Goal: Task Accomplishment & Management: Complete application form

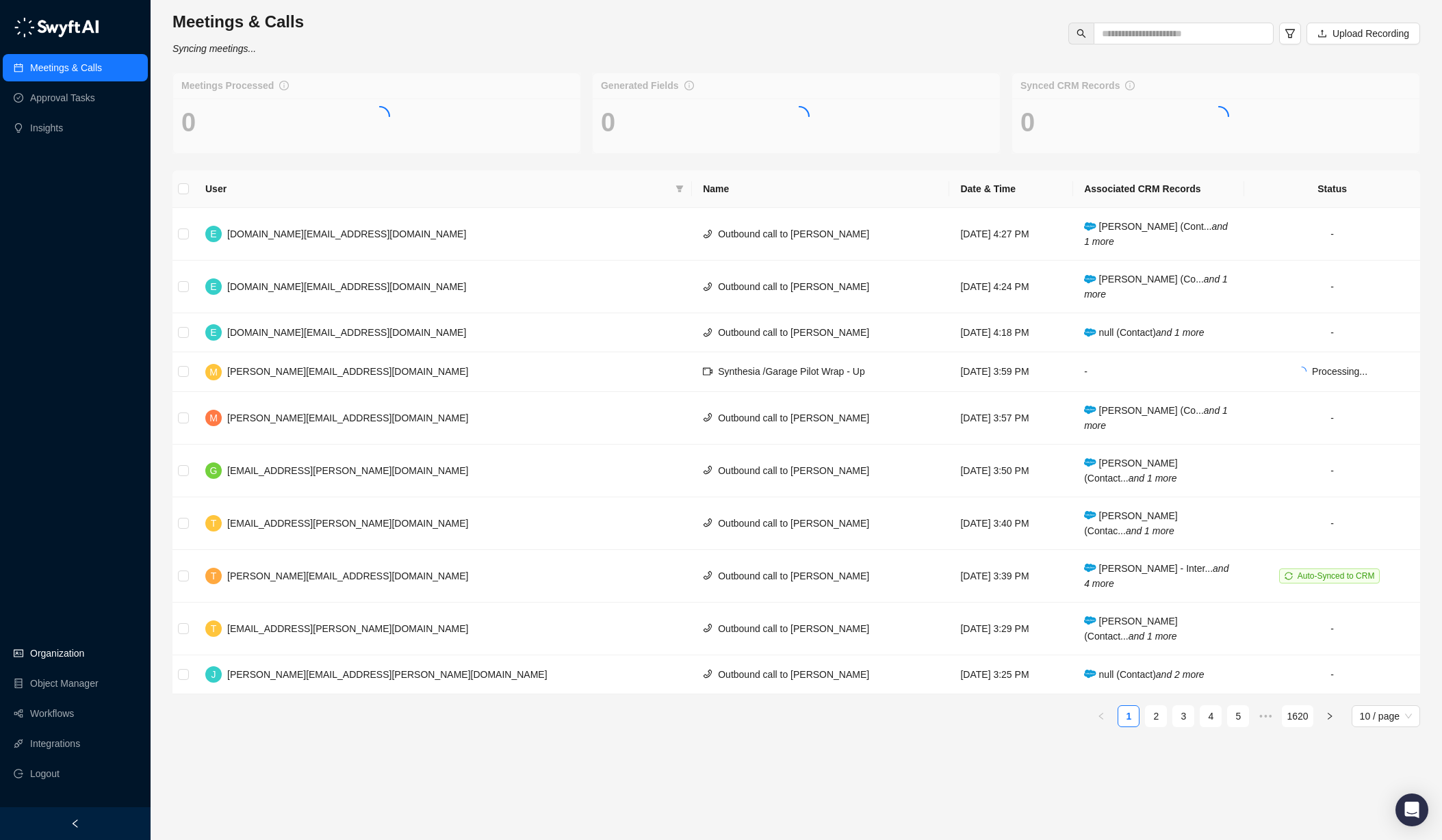
click at [60, 660] on link "Organization" at bounding box center [57, 653] width 54 height 27
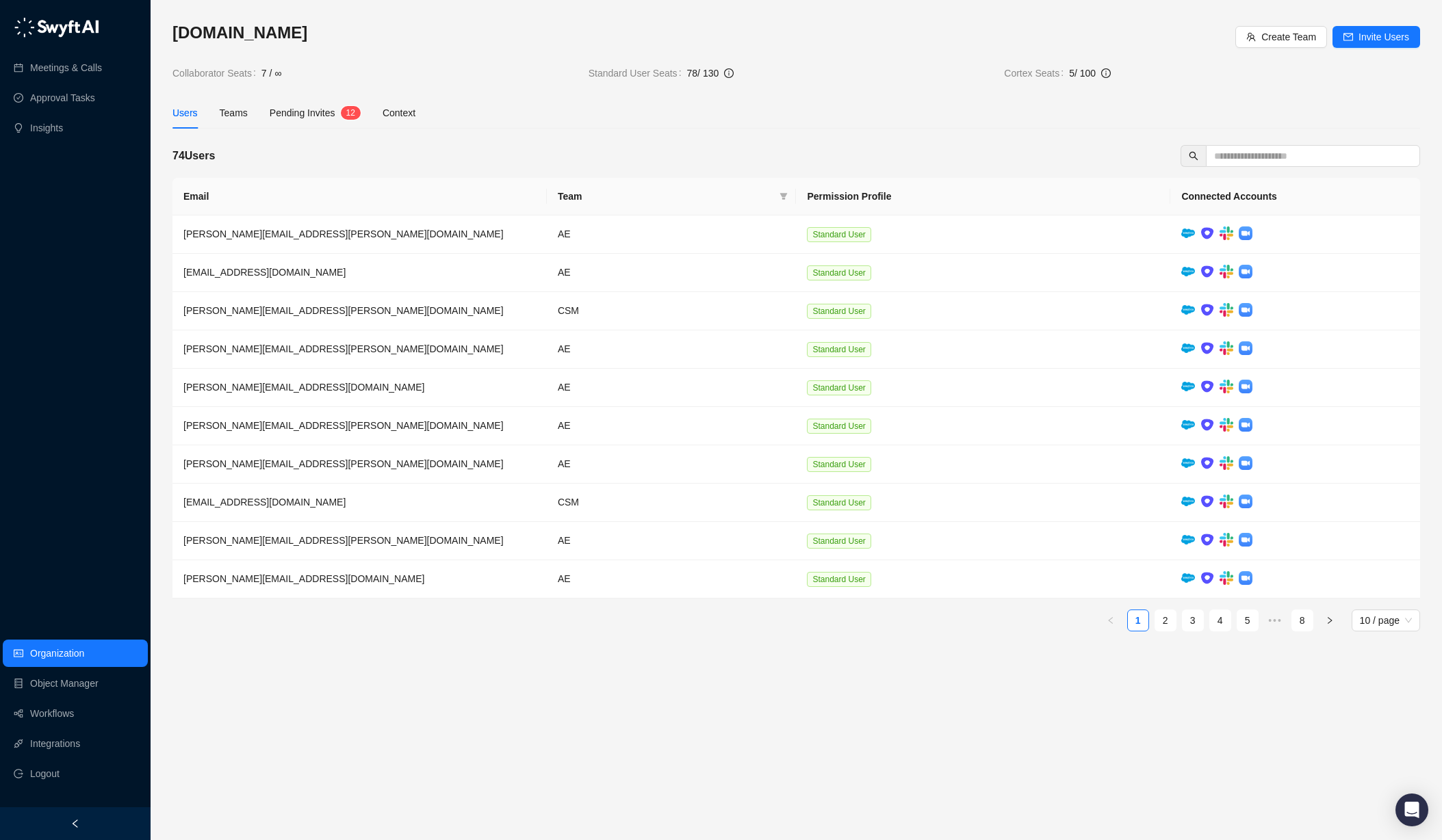
click at [1357, 49] on div "Synthesia.io Create Team Invite Users" at bounding box center [796, 37] width 1247 height 30
click at [1389, 30] on span "Invite Users" at bounding box center [1383, 37] width 51 height 15
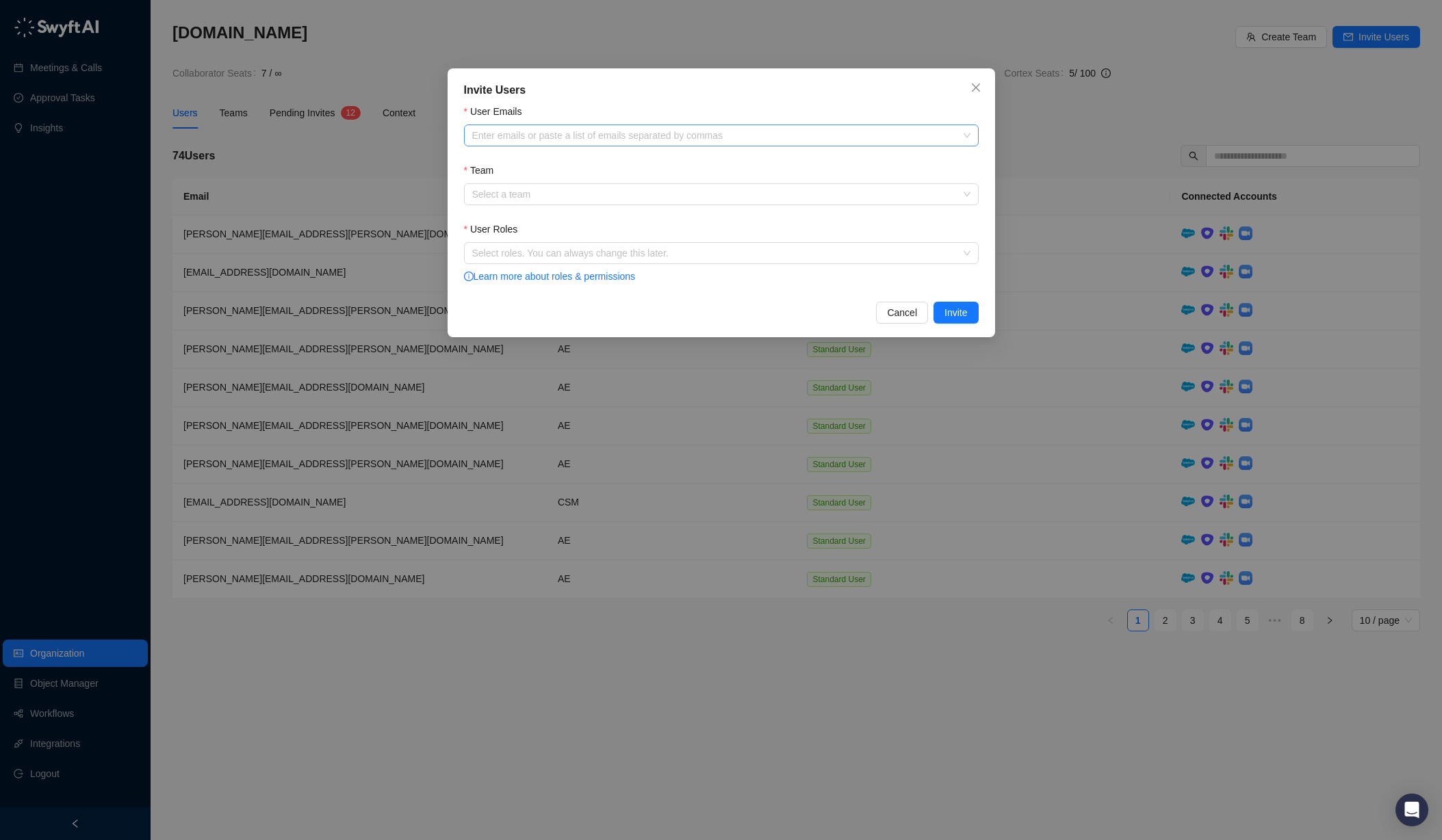
click at [831, 134] on div at bounding box center [714, 136] width 495 height 10
paste input "**********"
type input "**********"
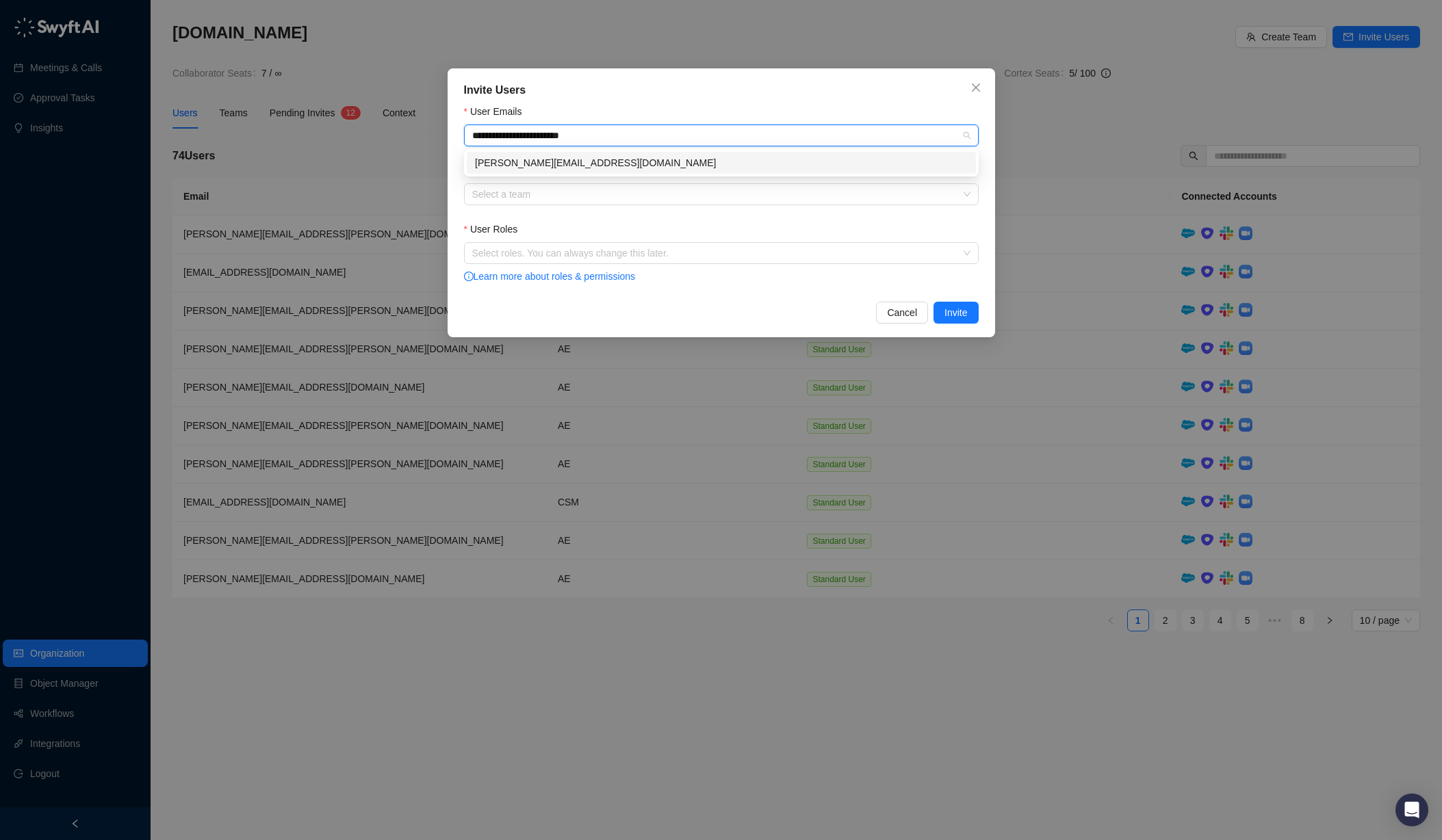
click at [761, 158] on div "antony.neill@synthesia.io" at bounding box center [721, 163] width 493 height 15
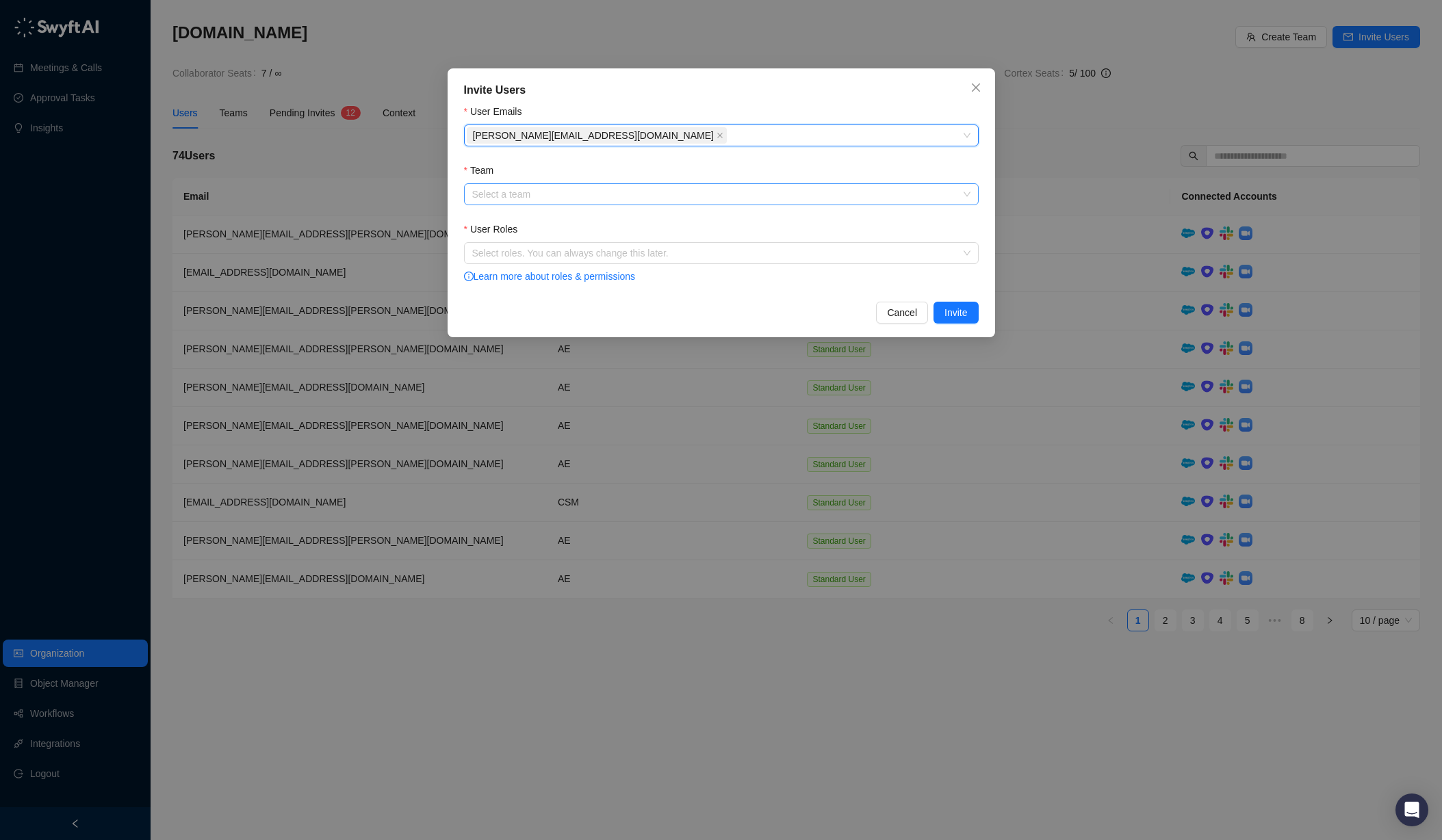
click at [657, 186] on input "Team" at bounding box center [717, 194] width 490 height 21
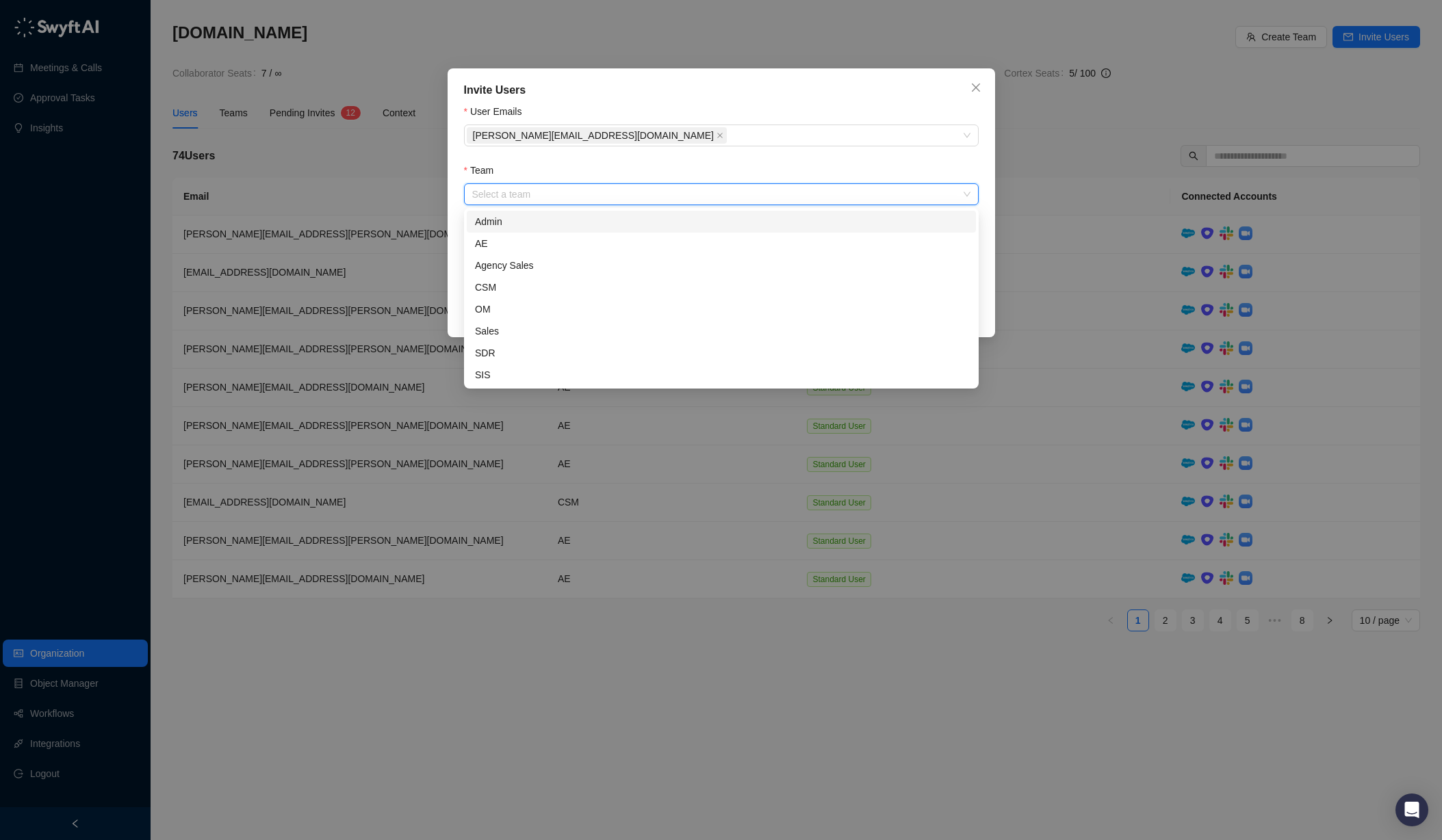
click at [605, 216] on div "Admin" at bounding box center [721, 222] width 493 height 15
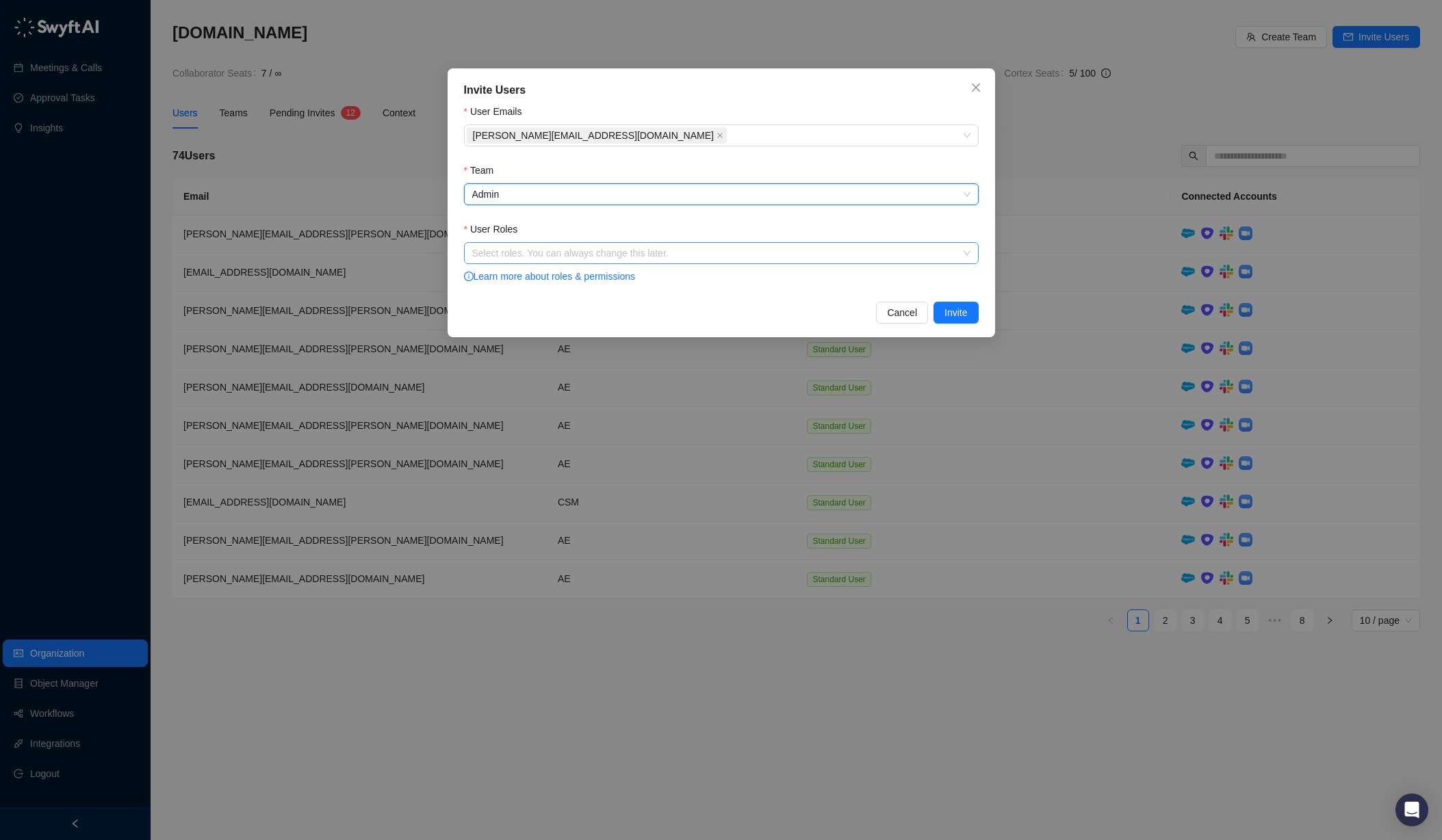
click at [560, 258] on div at bounding box center [714, 253] width 495 height 10
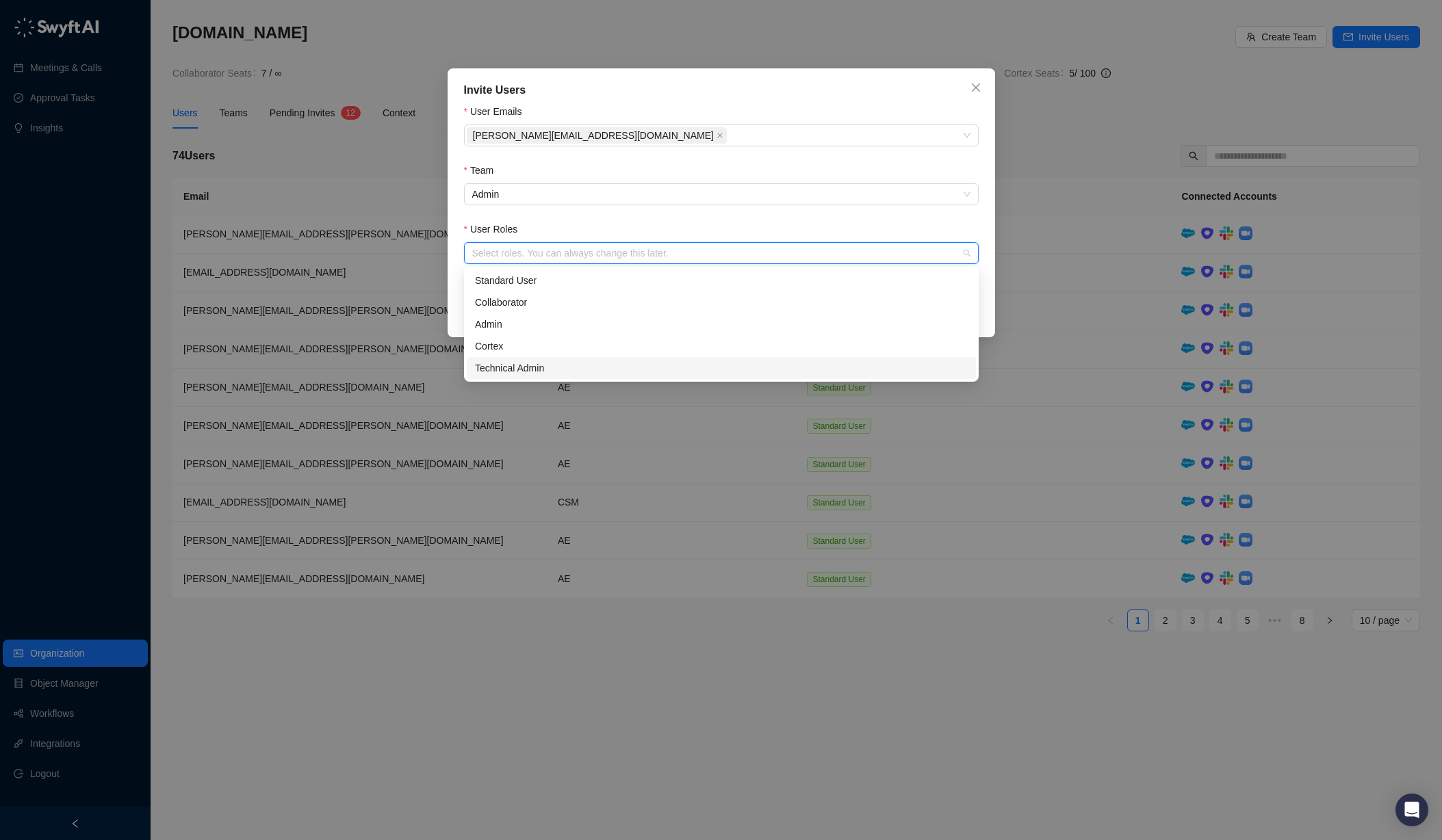
click at [535, 368] on div "Technical Admin" at bounding box center [721, 368] width 493 height 15
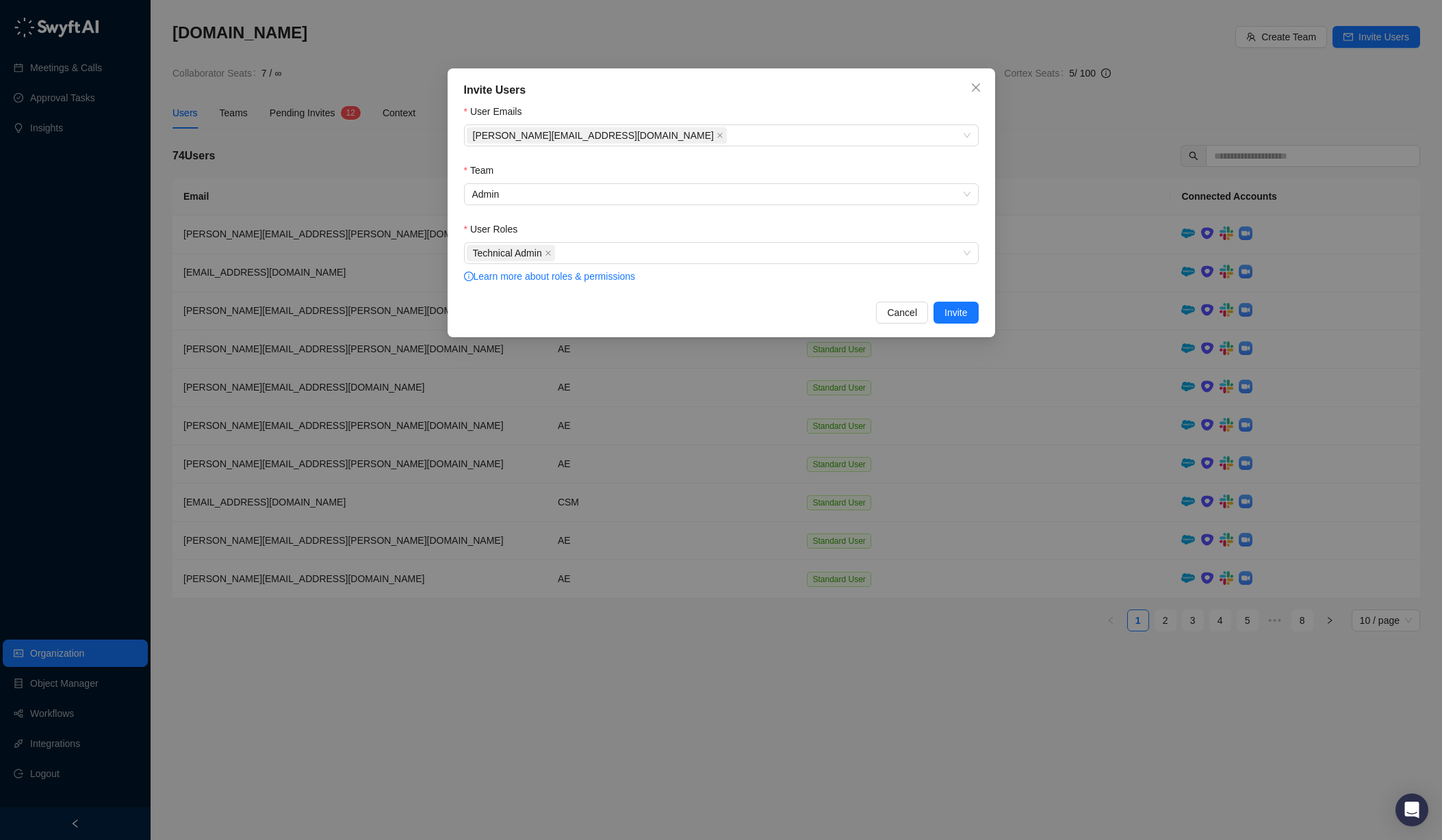
click at [879, 222] on div "User Roles" at bounding box center [721, 232] width 514 height 21
click at [961, 312] on span "Invite" at bounding box center [955, 313] width 23 height 15
